Goal: Task Accomplishment & Management: Use online tool/utility

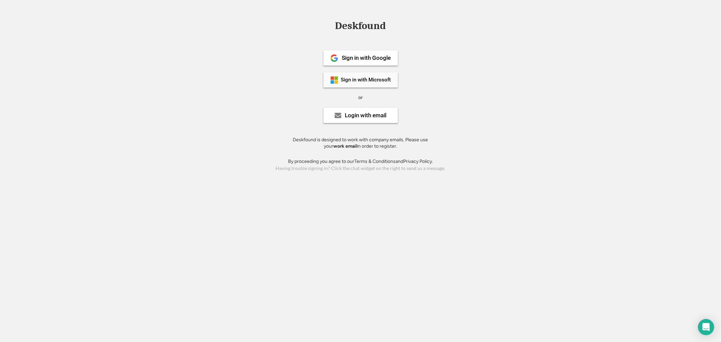
click at [365, 76] on div "Sign in with Microsoft" at bounding box center [360, 79] width 74 height 15
click at [367, 81] on div "Sign in with Microsoft" at bounding box center [366, 79] width 50 height 5
